Goal: Task Accomplishment & Management: Use online tool/utility

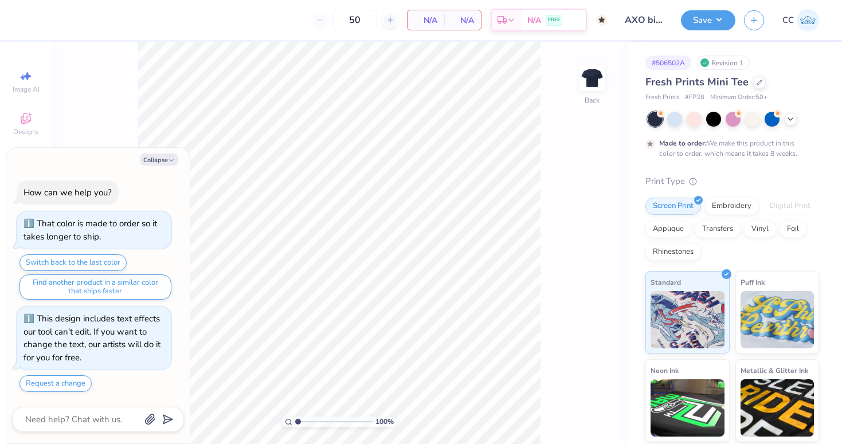
type textarea "x"
click at [759, 86] on div at bounding box center [759, 81] width 13 height 13
type textarea "x"
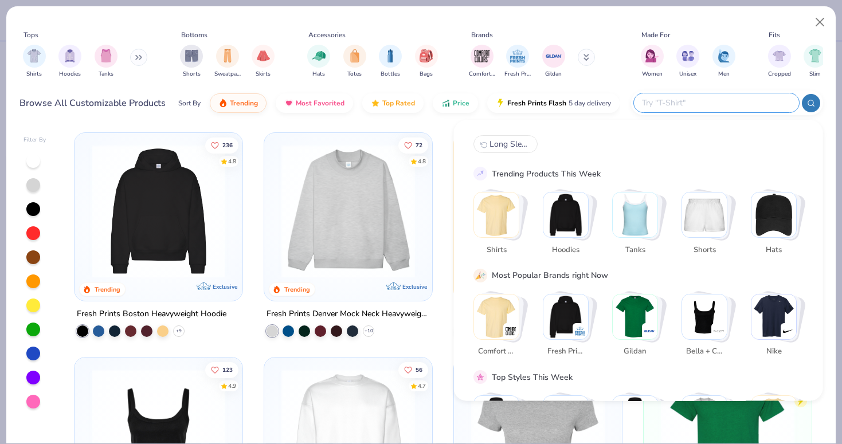
click at [719, 101] on input "text" at bounding box center [716, 102] width 150 height 13
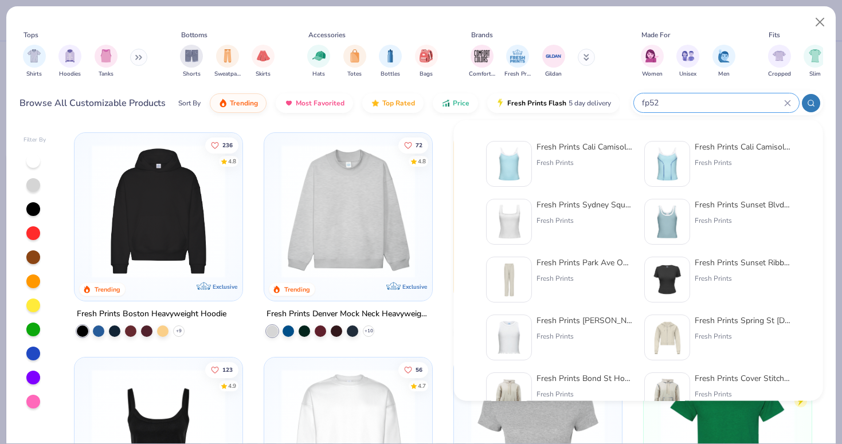
type input "fp52"
click at [576, 152] on div "Fresh Prints Cali Camisole Top" at bounding box center [585, 147] width 96 height 12
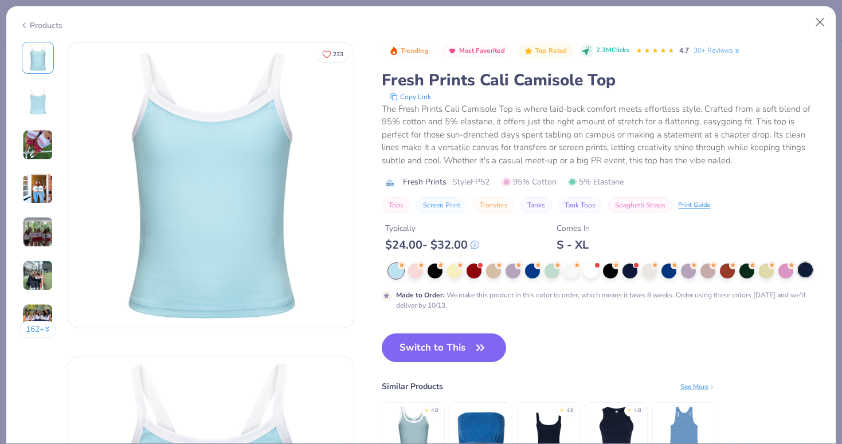
click at [804, 272] on div at bounding box center [805, 270] width 15 height 15
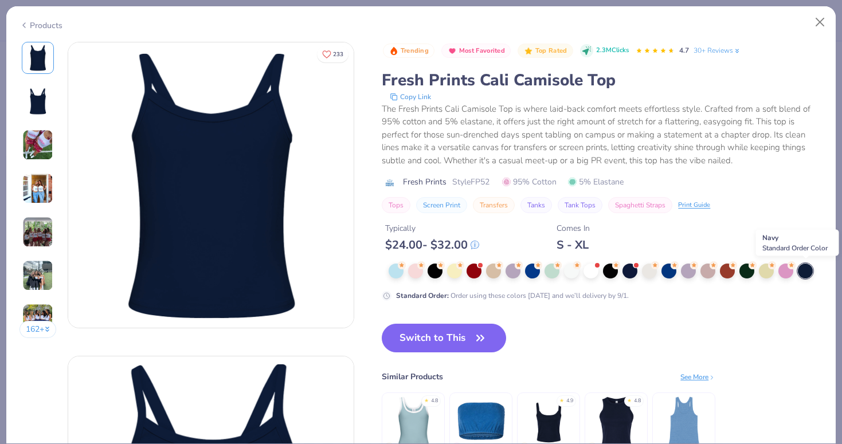
click at [804, 272] on div at bounding box center [805, 271] width 15 height 15
click at [446, 339] on button "Switch to This" at bounding box center [444, 338] width 124 height 29
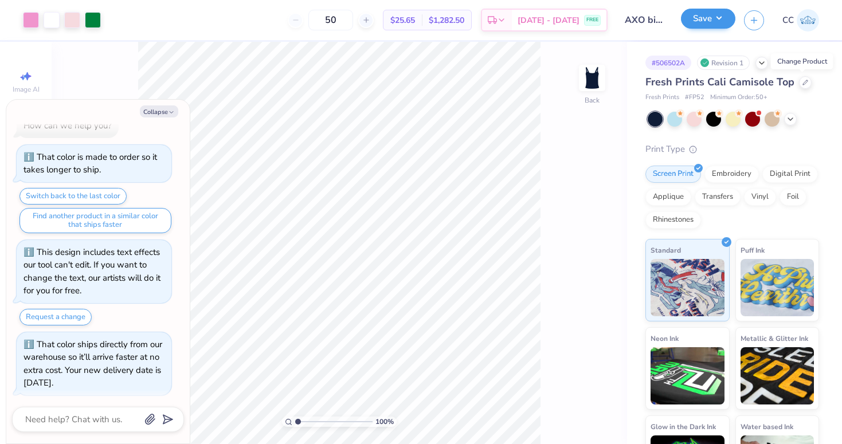
click at [699, 24] on button "Save" at bounding box center [708, 19] width 54 height 20
click at [711, 32] on div "Save CC" at bounding box center [761, 20] width 161 height 40
click at [713, 28] on button "Save" at bounding box center [708, 19] width 54 height 20
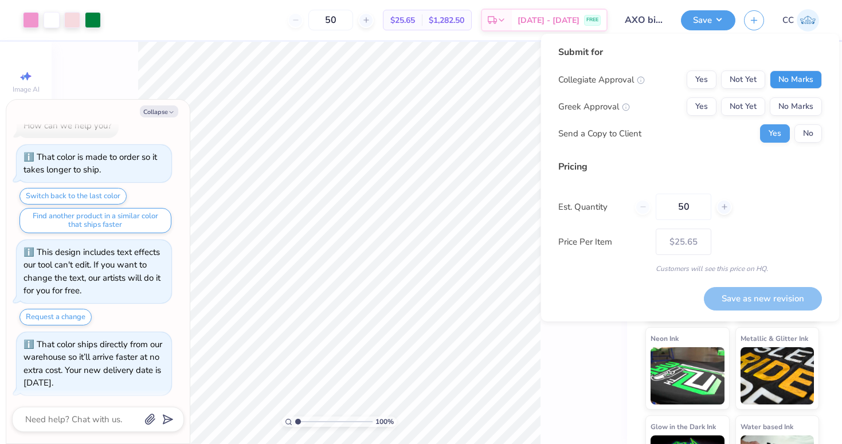
click at [791, 78] on button "No Marks" at bounding box center [796, 80] width 52 height 18
click at [707, 107] on button "Yes" at bounding box center [702, 106] width 30 height 18
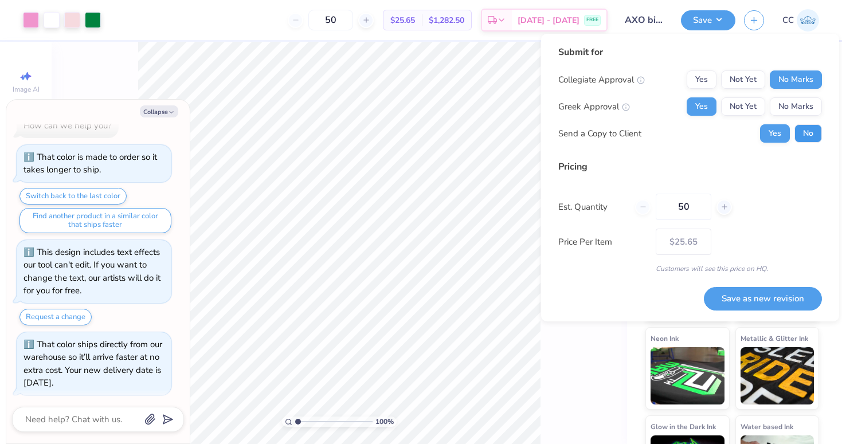
click at [803, 137] on button "No" at bounding box center [809, 133] width 28 height 18
type textarea "x"
click at [749, 295] on button "Save as new revision" at bounding box center [763, 299] width 118 height 24
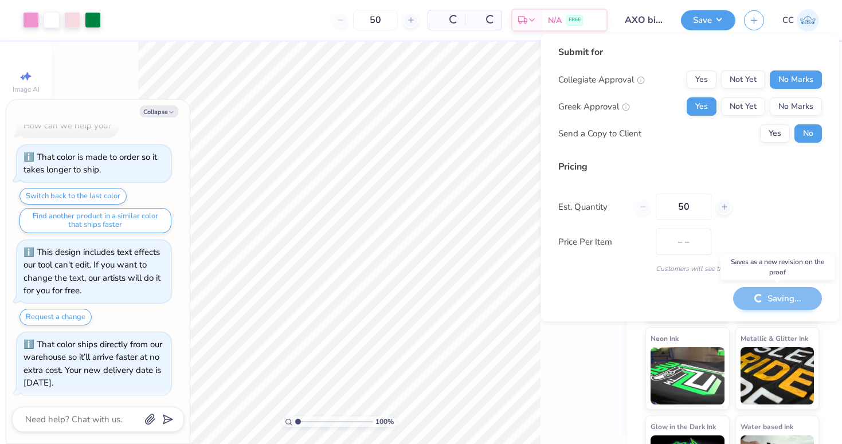
type input "$25.65"
type textarea "x"
